Goal: Task Accomplishment & Management: Use online tool/utility

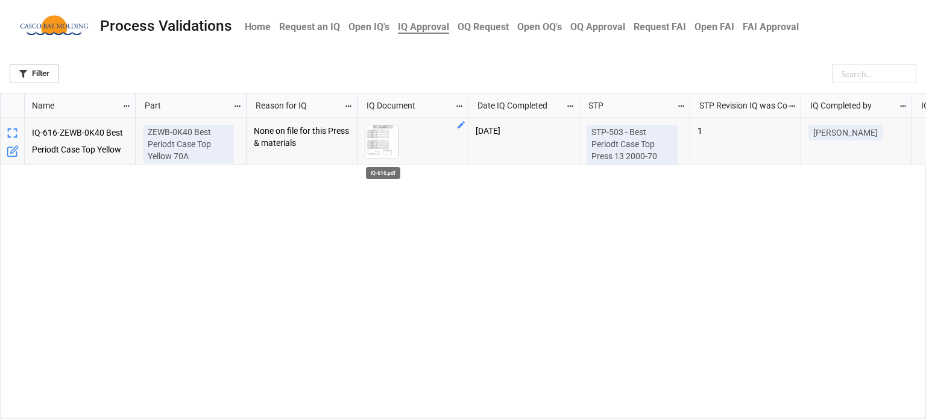
scroll to position [319, 918]
click at [376, 139] on img "grid" at bounding box center [381, 141] width 33 height 33
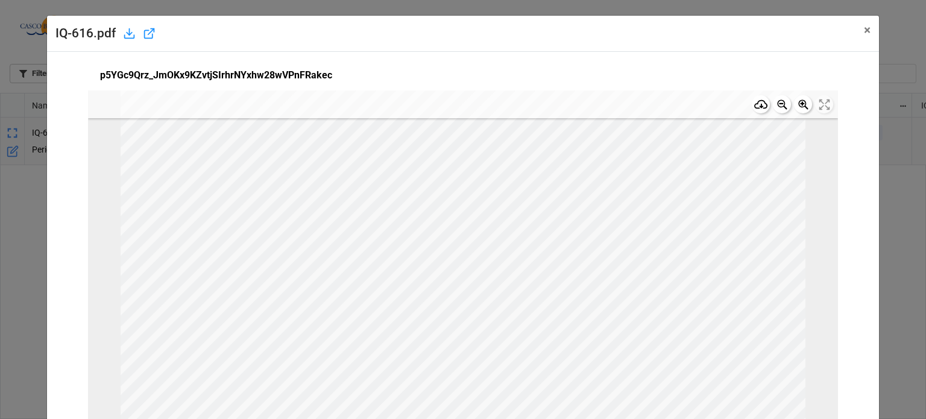
scroll to position [0, 0]
click at [864, 28] on span "×" at bounding box center [867, 30] width 7 height 14
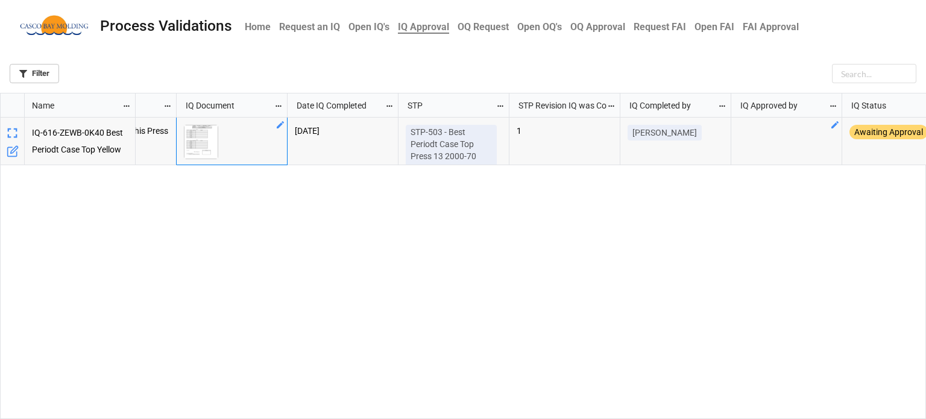
drag, startPoint x: 771, startPoint y: 134, endPoint x: 785, endPoint y: 133, distance: 13.3
click at [782, 134] on div "grid" at bounding box center [786, 142] width 111 height 48
click at [833, 124] on icon "grid" at bounding box center [835, 125] width 10 height 10
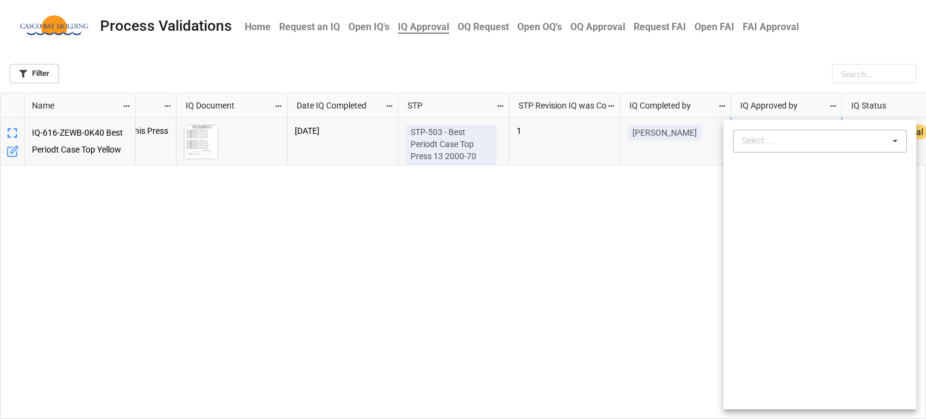
click at [792, 145] on div "Select ... No results found." at bounding box center [820, 141] width 174 height 23
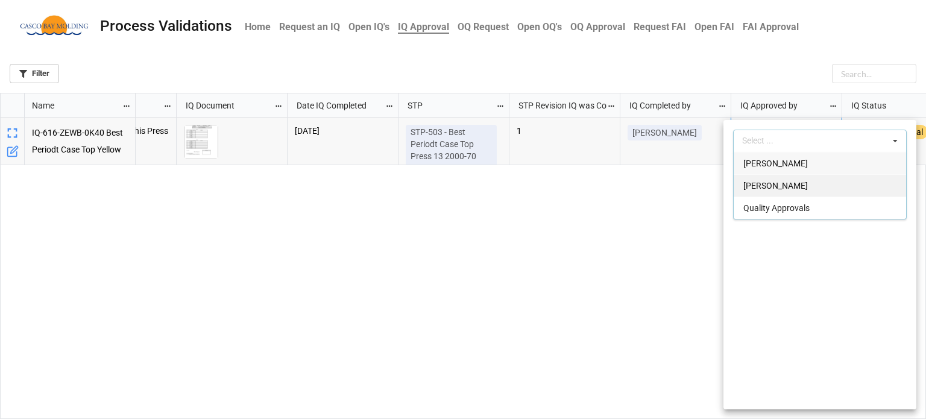
click at [757, 182] on span "[PERSON_NAME]" at bounding box center [775, 186] width 64 height 10
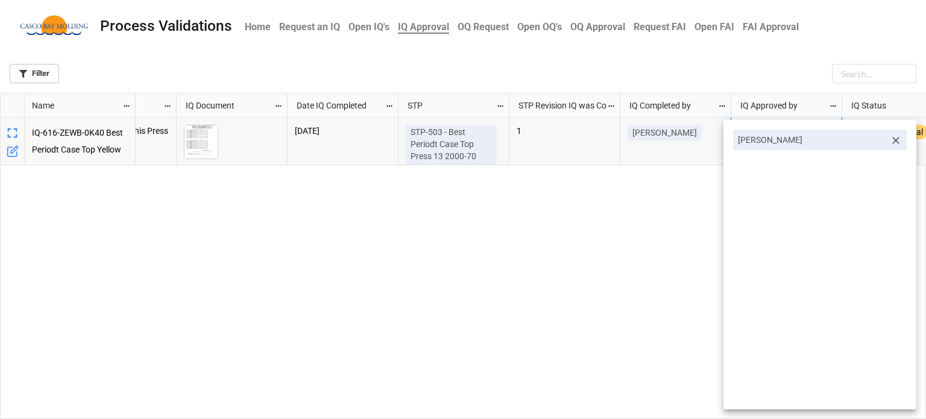
click at [642, 222] on div at bounding box center [463, 209] width 926 height 419
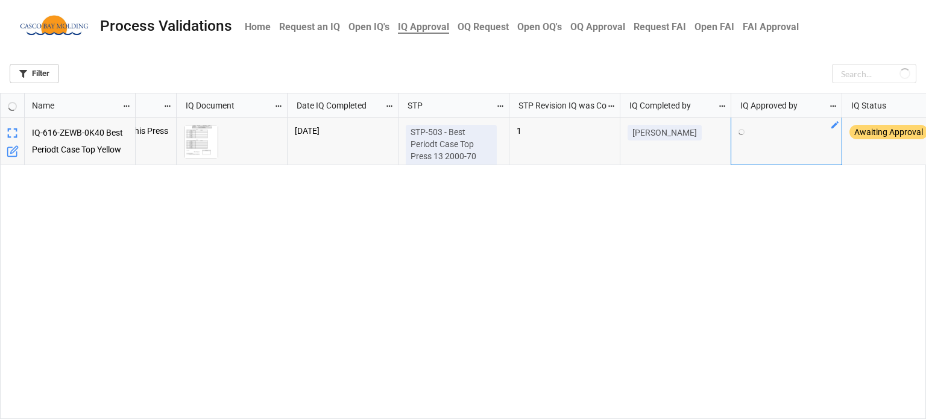
scroll to position [0, 207]
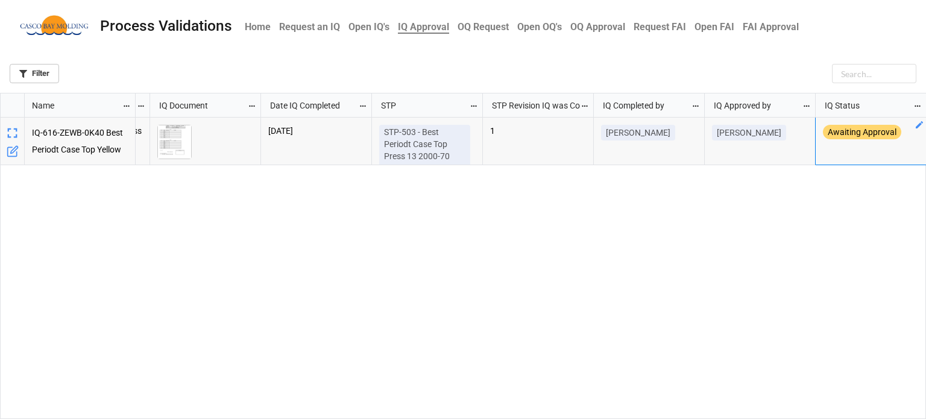
click at [920, 125] on icon "grid" at bounding box center [918, 124] width 7 height 7
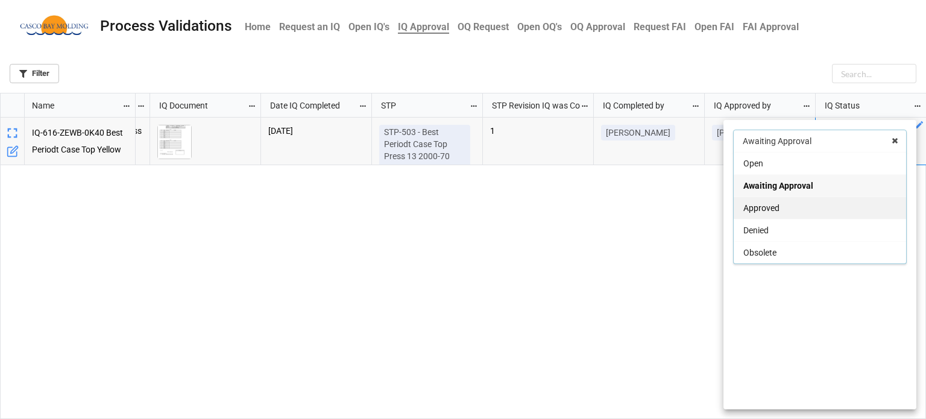
click at [771, 206] on span "Approved" at bounding box center [761, 208] width 36 height 10
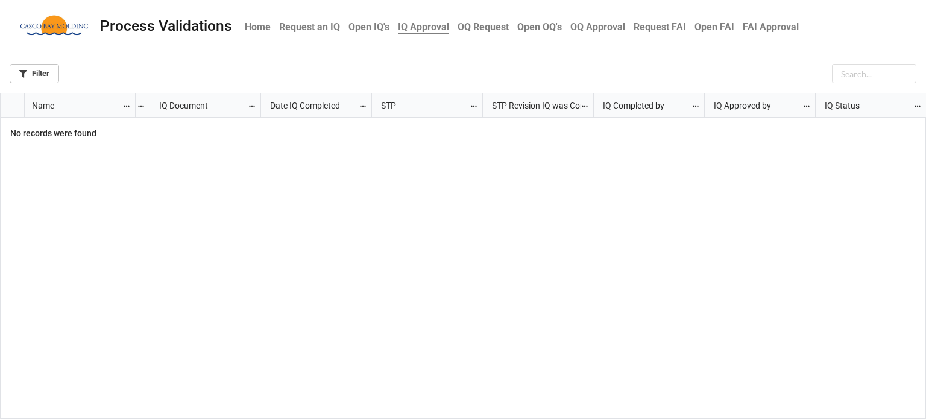
scroll to position [0, 0]
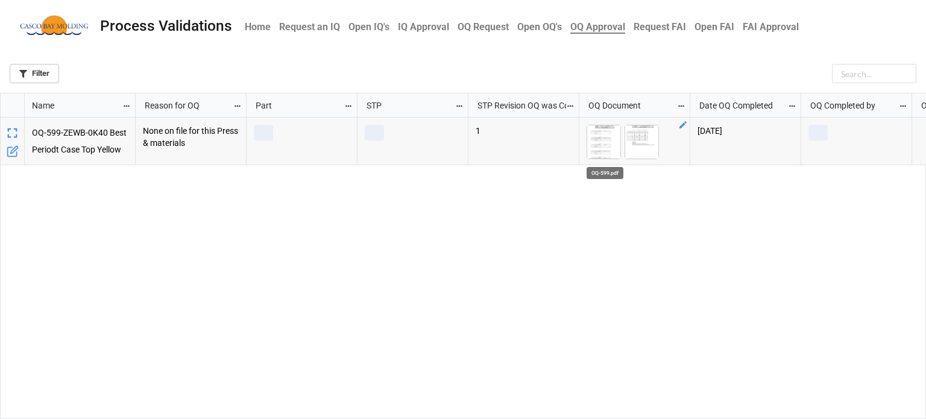
scroll to position [319, 918]
click at [597, 146] on img "grid" at bounding box center [603, 141] width 33 height 33
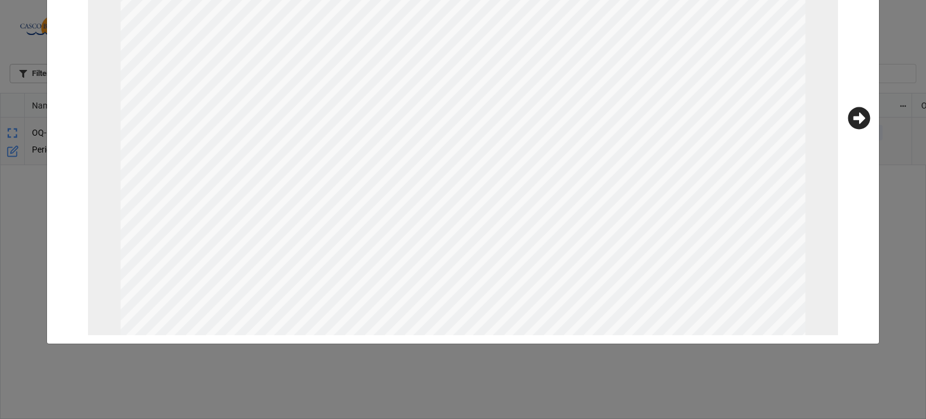
scroll to position [0, 0]
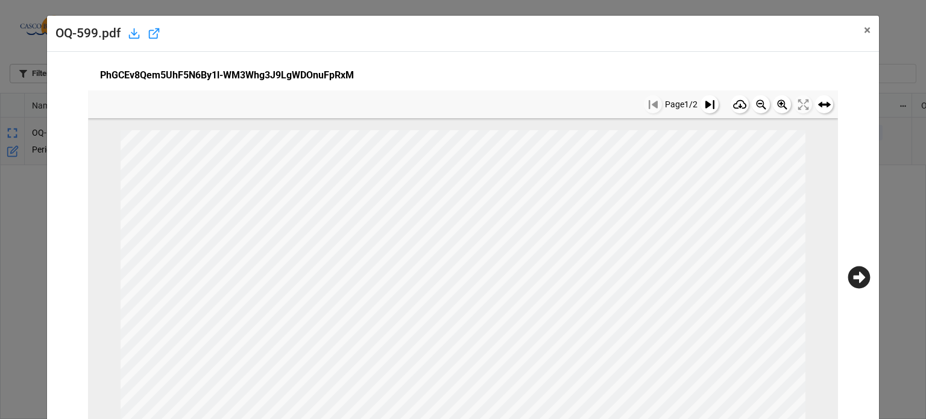
click at [700, 109] on button at bounding box center [709, 104] width 18 height 18
click at [858, 291] on div "PhGCEv8Qem5UhF5N6By1l-WM3Whg3J9LgWDOnuFpRxM Page 2 / 2 2 35.527 P RUN 7 Part Wt…" at bounding box center [462, 277] width 815 height 434
click at [851, 282] on icon at bounding box center [859, 277] width 22 height 22
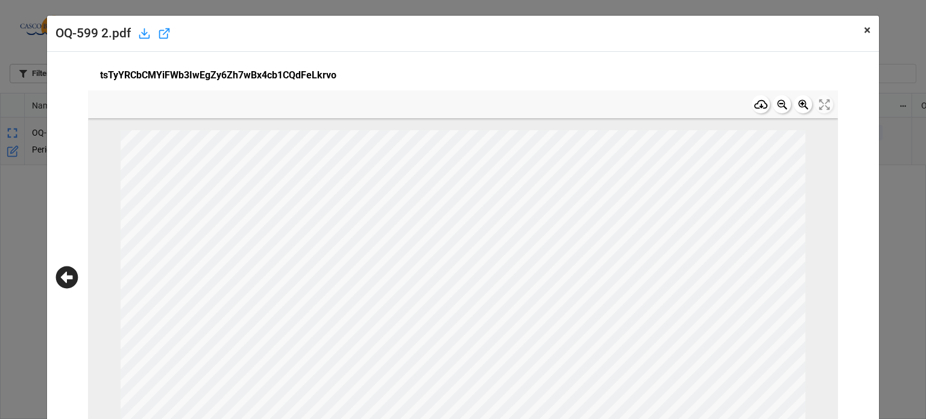
click at [864, 33] on span "×" at bounding box center [867, 30] width 7 height 14
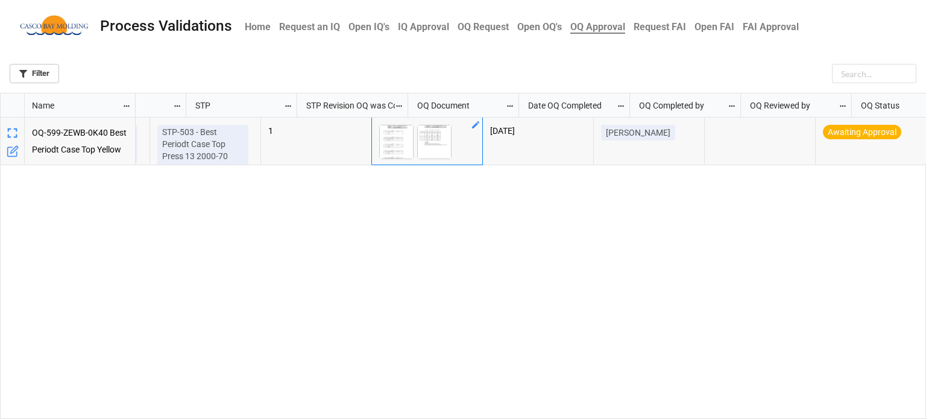
scroll to position [0, 207]
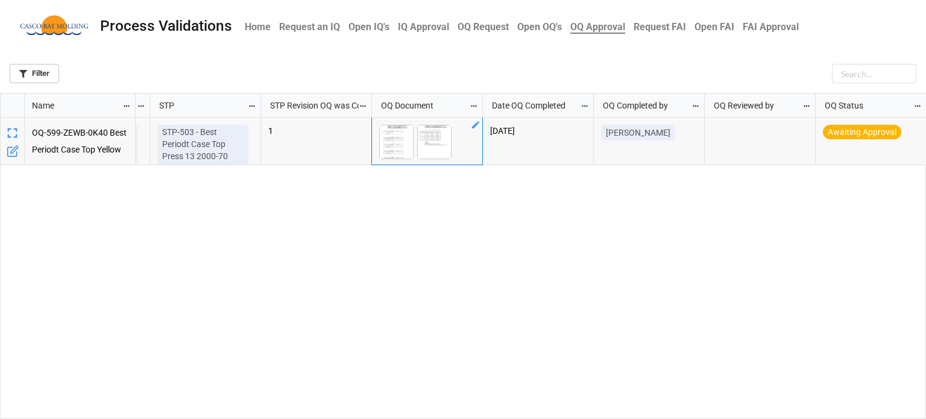
click at [735, 137] on div "grid" at bounding box center [760, 142] width 111 height 48
click at [808, 127] on icon "grid" at bounding box center [808, 124] width 7 height 7
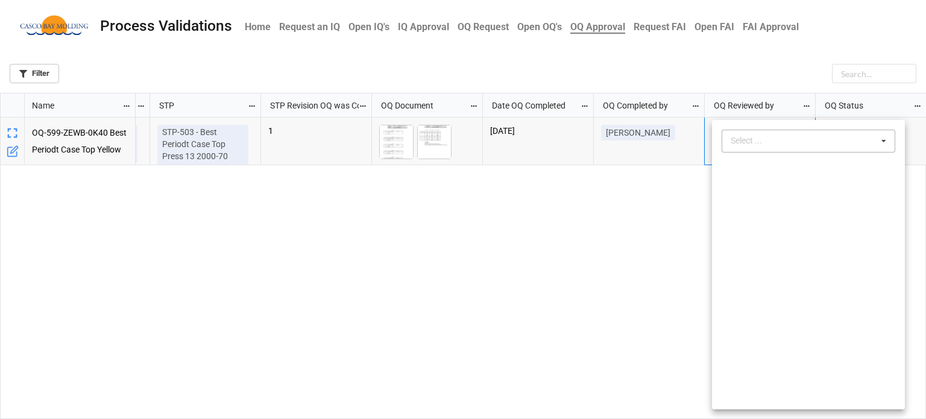
click at [762, 135] on div "Select ..." at bounding box center [753, 141] width 52 height 14
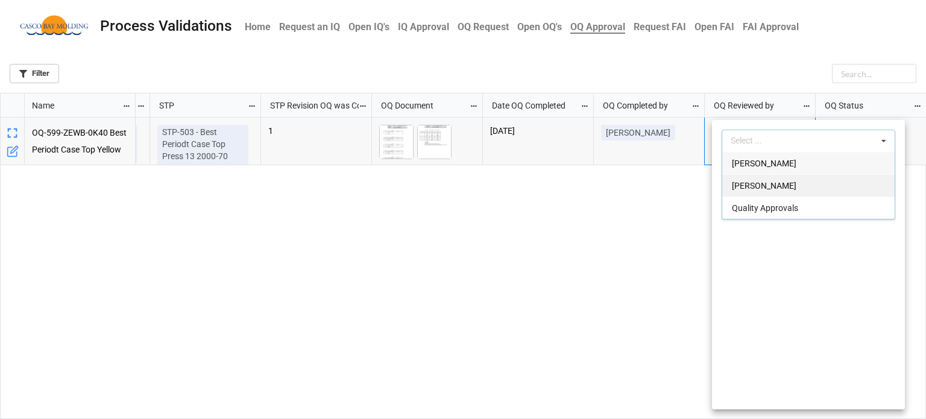
click at [756, 183] on span "[PERSON_NAME]" at bounding box center [764, 186] width 64 height 10
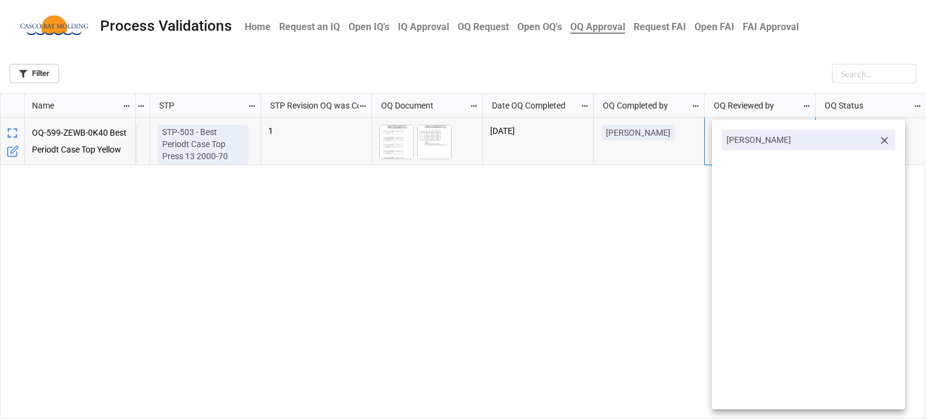
drag, startPoint x: 639, startPoint y: 245, endPoint x: 701, endPoint y: 224, distance: 65.6
click at [641, 244] on div at bounding box center [463, 209] width 926 height 419
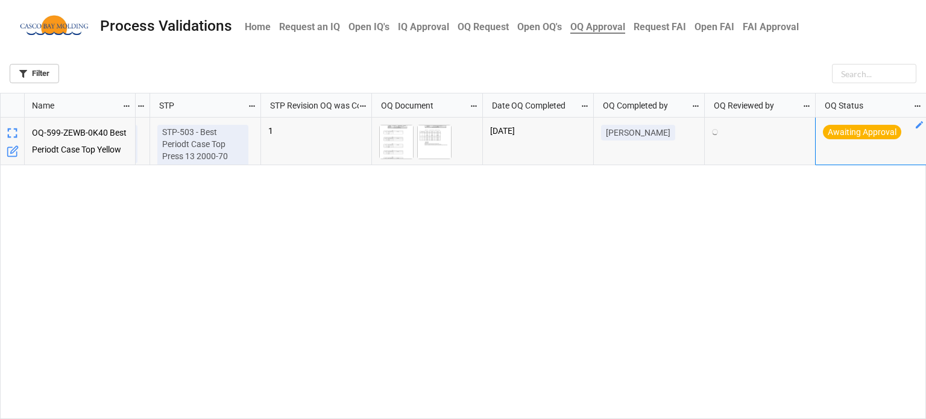
click at [921, 126] on icon "grid" at bounding box center [919, 125] width 10 height 10
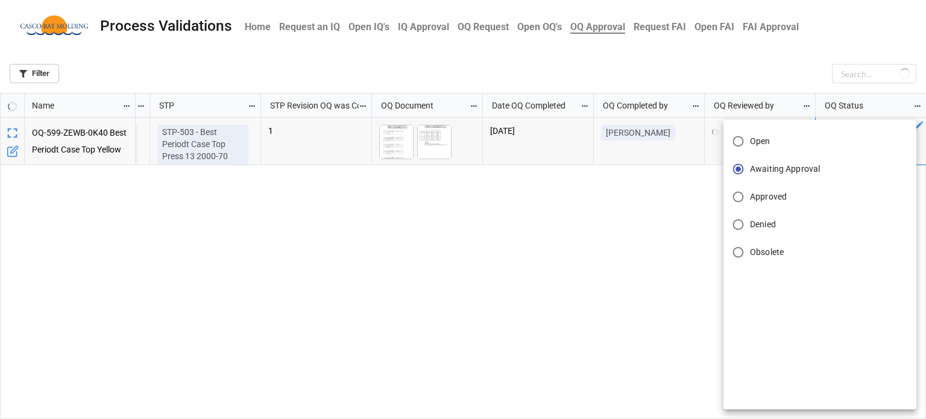
click at [773, 193] on span "Approved" at bounding box center [768, 196] width 37 height 13
click at [750, 193] on input "Approved" at bounding box center [738, 197] width 24 height 24
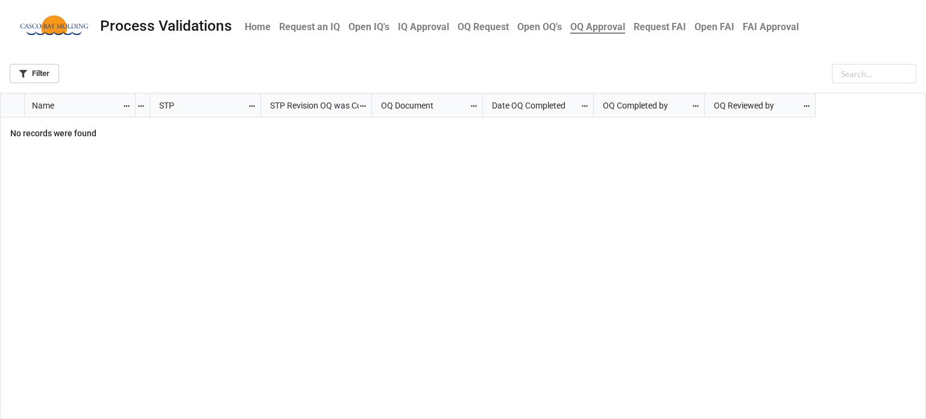
scroll to position [0, 0]
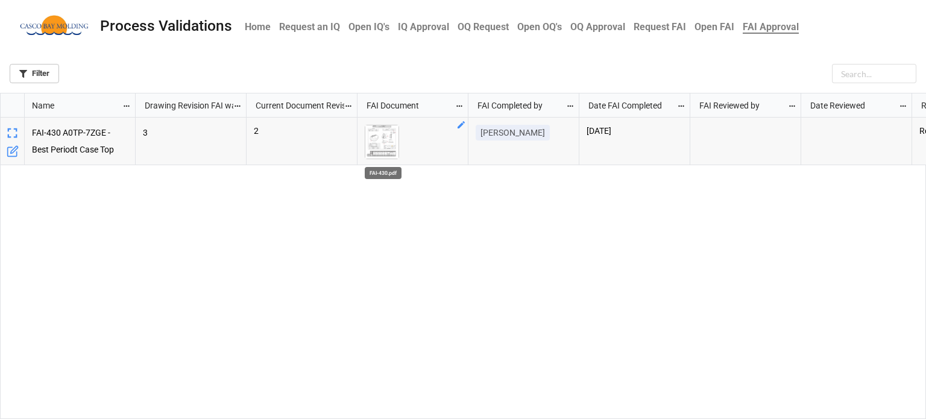
scroll to position [319, 918]
click at [383, 151] on img "grid" at bounding box center [381, 141] width 33 height 33
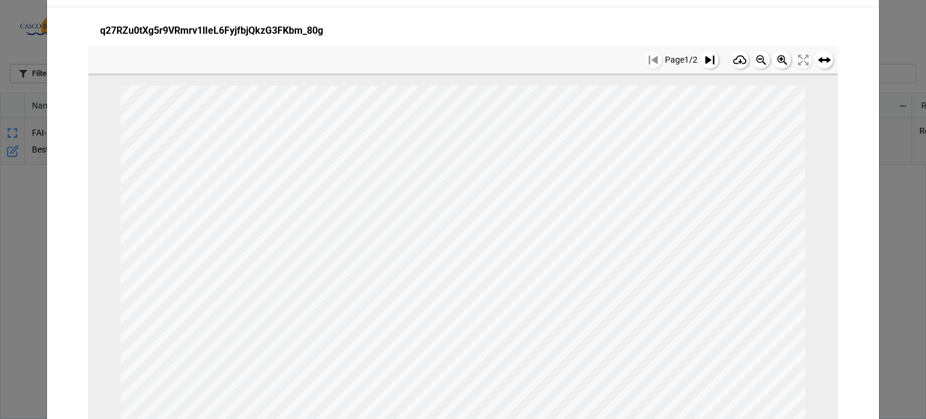
scroll to position [0, 0]
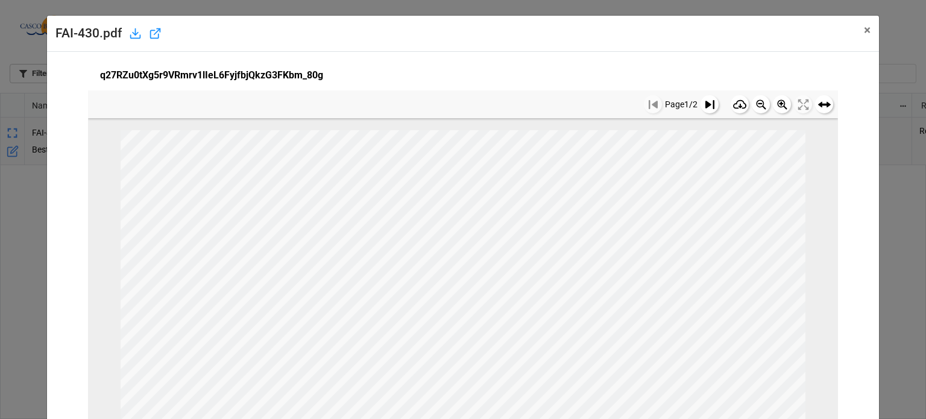
click at [705, 103] on icon at bounding box center [709, 104] width 9 height 9
click at [648, 103] on icon at bounding box center [652, 104] width 9 height 9
click at [864, 27] on span "×" at bounding box center [867, 30] width 7 height 14
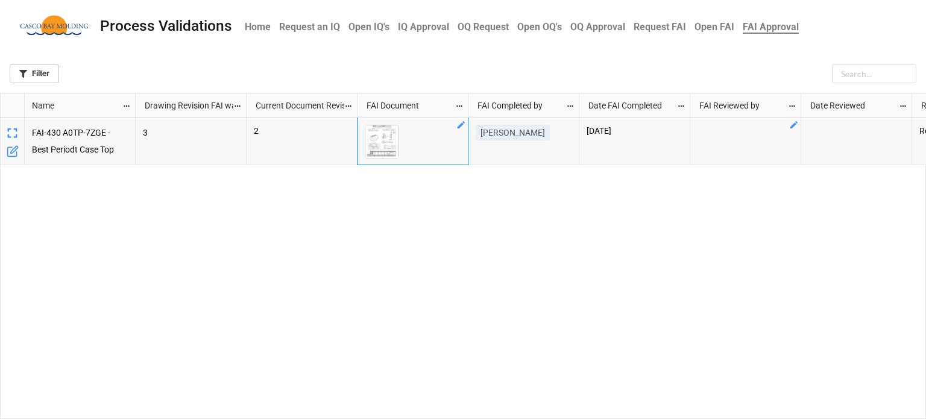
click at [792, 126] on icon "grid" at bounding box center [793, 124] width 7 height 7
click at [760, 140] on div "Select ..." at bounding box center [739, 141] width 52 height 14
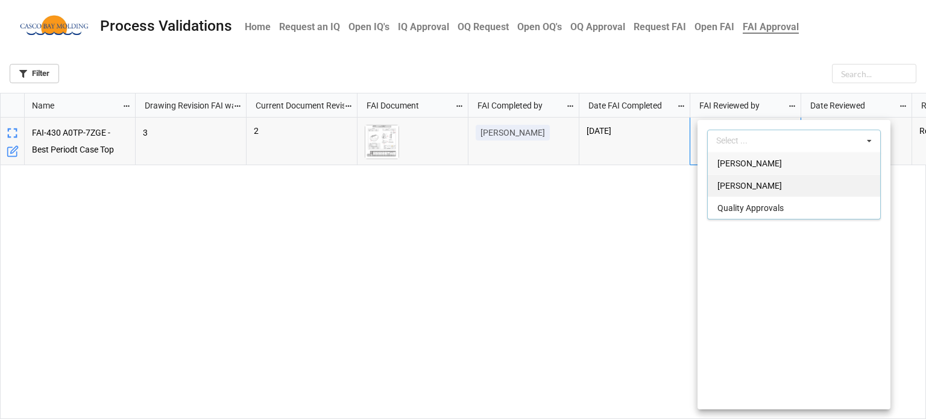
click at [738, 183] on span "[PERSON_NAME]" at bounding box center [749, 186] width 64 height 10
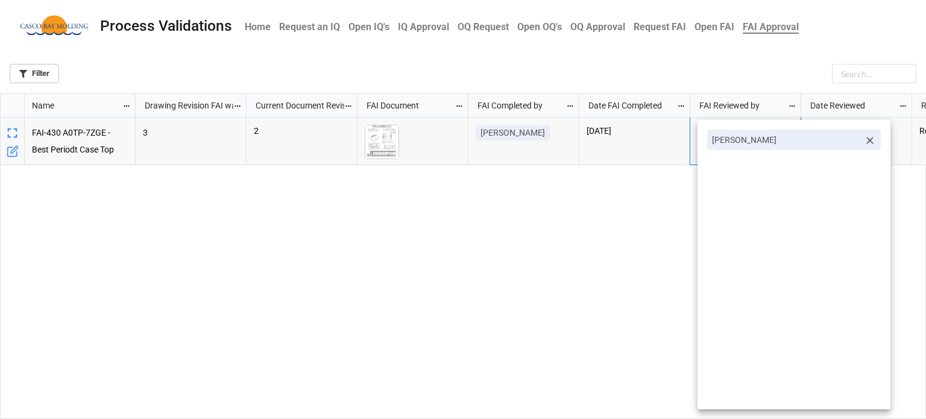
click at [630, 218] on div at bounding box center [463, 209] width 926 height 419
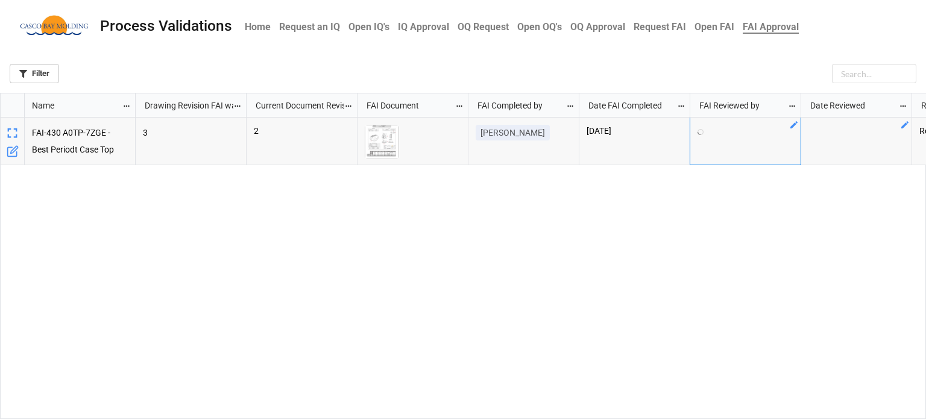
click at [903, 128] on icon "grid" at bounding box center [904, 124] width 7 height 7
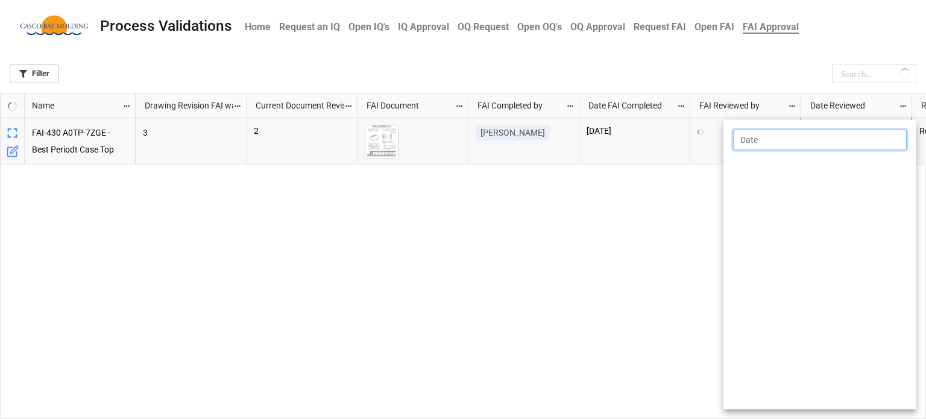
click at [873, 139] on input "text" at bounding box center [820, 140] width 174 height 20
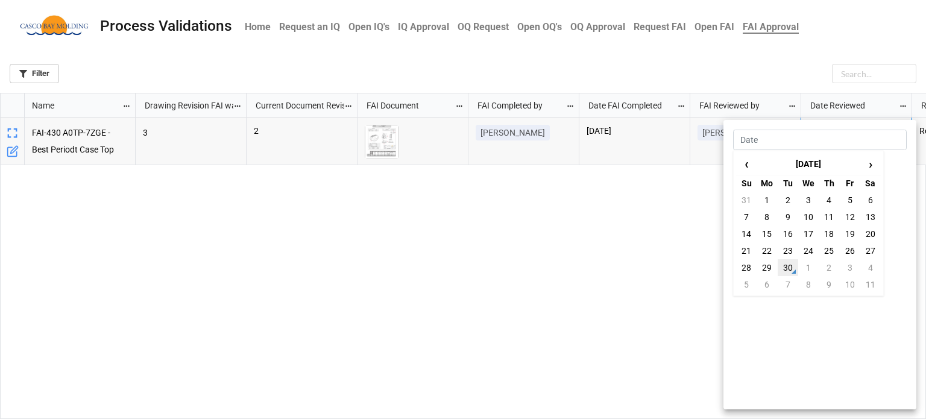
click at [792, 263] on td "30" at bounding box center [787, 267] width 20 height 17
type input "[DATE]"
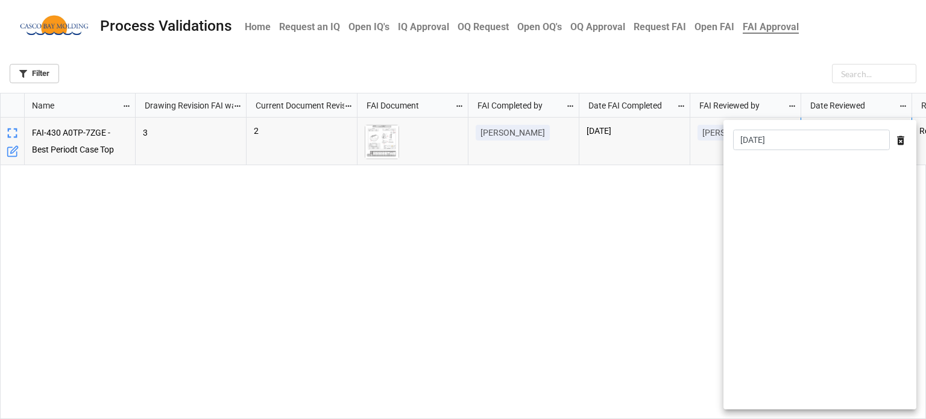
click at [687, 225] on div at bounding box center [463, 209] width 926 height 419
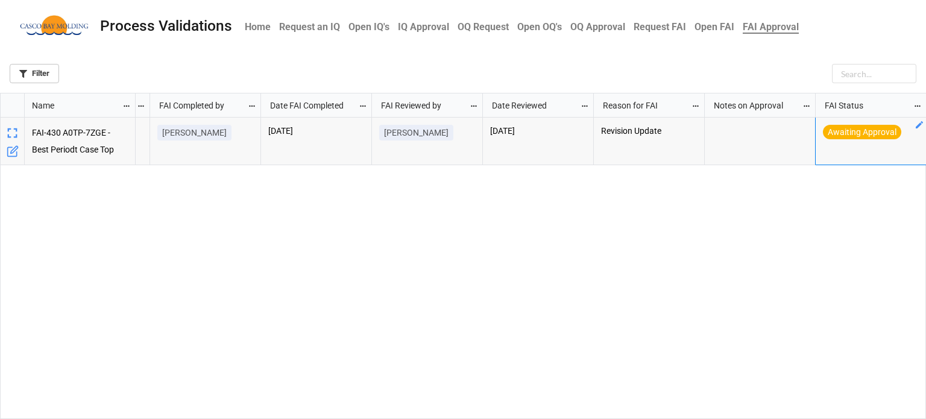
click at [918, 125] on icon "grid" at bounding box center [918, 124] width 7 height 7
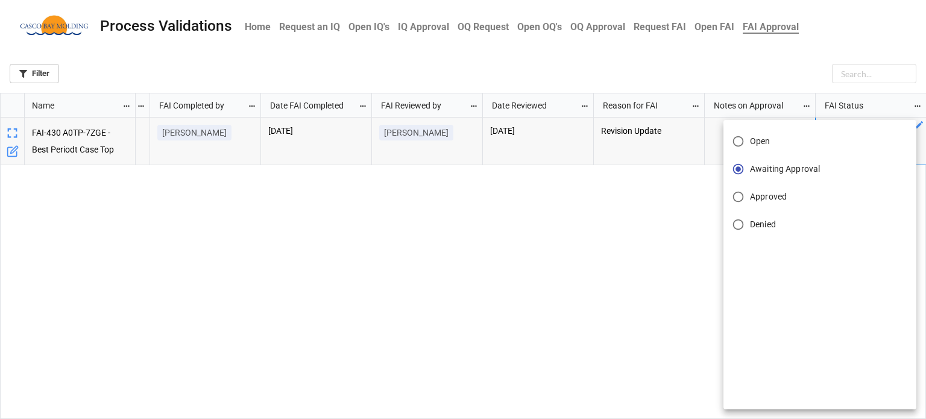
click at [767, 197] on span "Approved" at bounding box center [768, 196] width 37 height 13
click at [750, 197] on input "Approved" at bounding box center [738, 197] width 24 height 24
